Goal: Information Seeking & Learning: Learn about a topic

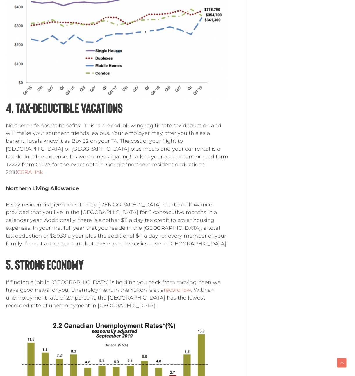
scroll to position [610, 0]
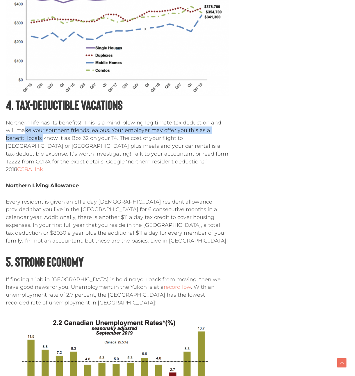
drag, startPoint x: 16, startPoint y: 121, endPoint x: 21, endPoint y: 128, distance: 8.4
click at [21, 128] on p "Northern life has its benefits! This is a mind-blowing legitimate tax deduction…" at bounding box center [117, 146] width 223 height 55
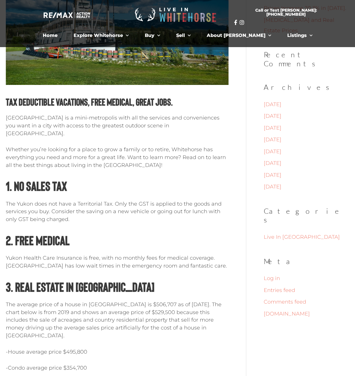
scroll to position [0, 0]
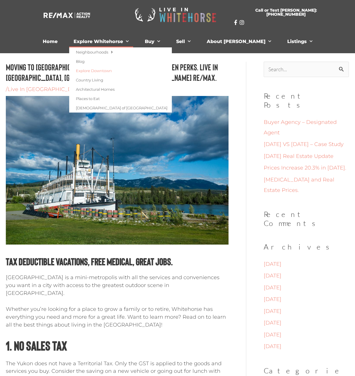
click at [126, 71] on link "Explore Downtown" at bounding box center [120, 70] width 103 height 9
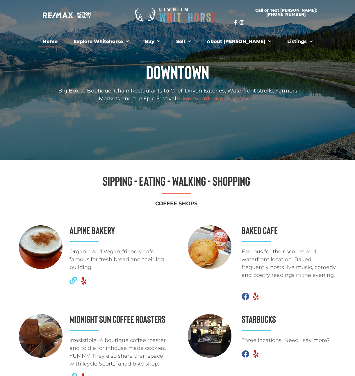
click at [62, 43] on link "Home" at bounding box center [50, 42] width 24 height 12
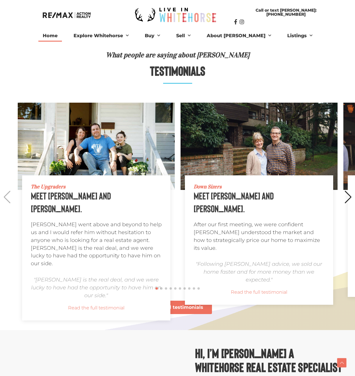
scroll to position [465, 0]
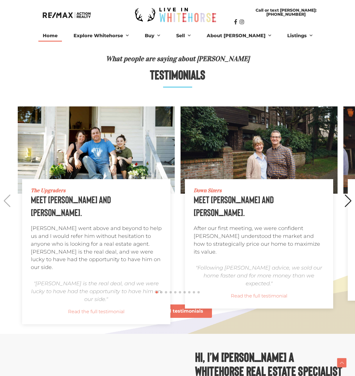
click at [346, 201] on div "Next slide" at bounding box center [348, 200] width 8 height 13
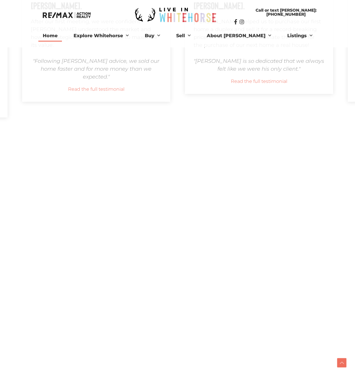
scroll to position [668, 0]
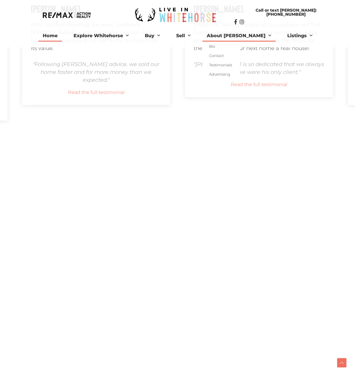
click at [242, 36] on link "About [PERSON_NAME]" at bounding box center [238, 36] width 73 height 12
click at [229, 47] on link "Bio" at bounding box center [221, 46] width 38 height 9
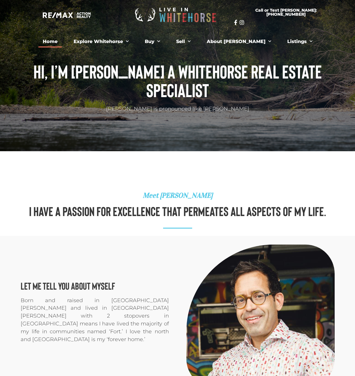
click at [62, 41] on link "Home" at bounding box center [50, 42] width 24 height 12
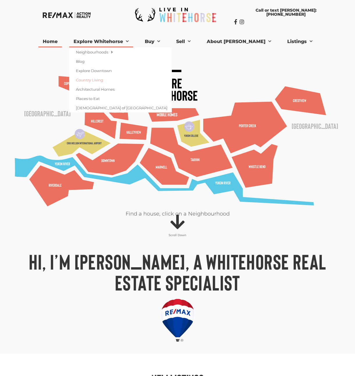
click at [115, 80] on link "Country Living" at bounding box center [120, 79] width 103 height 9
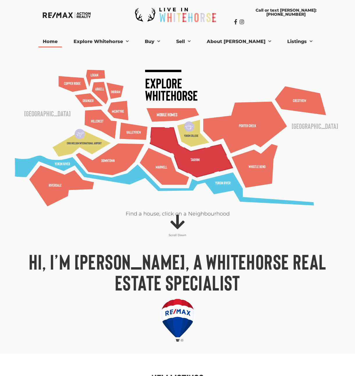
drag, startPoint x: 187, startPoint y: 173, endPoint x: 192, endPoint y: 170, distance: 5.2
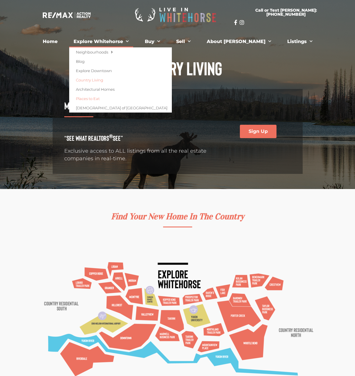
click at [109, 99] on link "Places to Eat" at bounding box center [120, 98] width 103 height 9
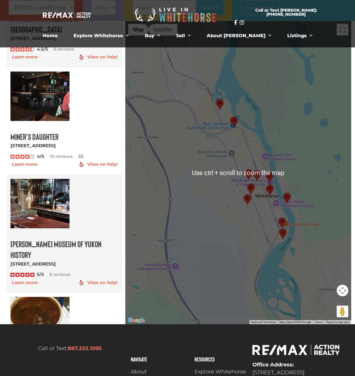
scroll to position [116, 0]
